Goal: Information Seeking & Learning: Learn about a topic

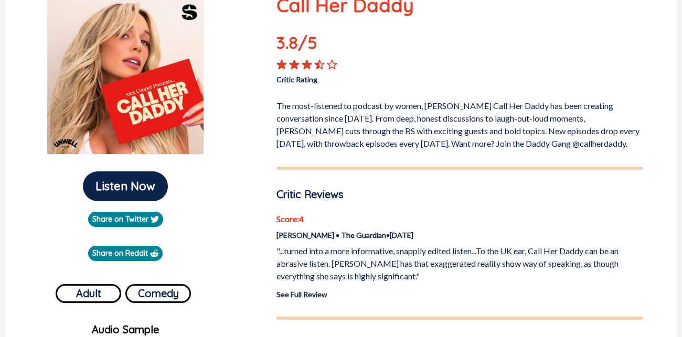
scroll to position [136, 0]
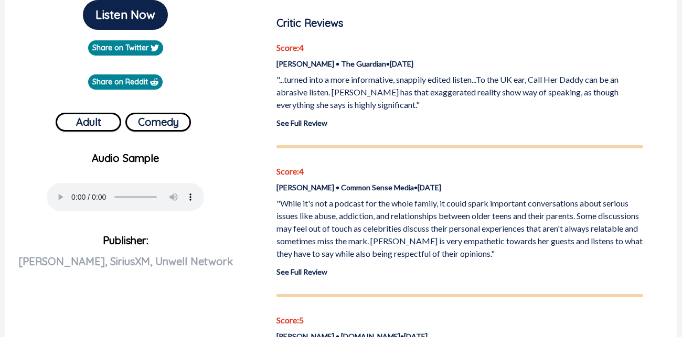
scroll to position [309, 0]
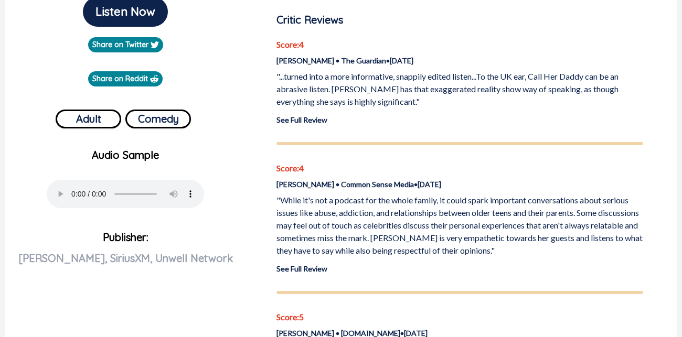
click at [285, 116] on link "See Full Review" at bounding box center [301, 119] width 51 height 9
